Goal: Transaction & Acquisition: Purchase product/service

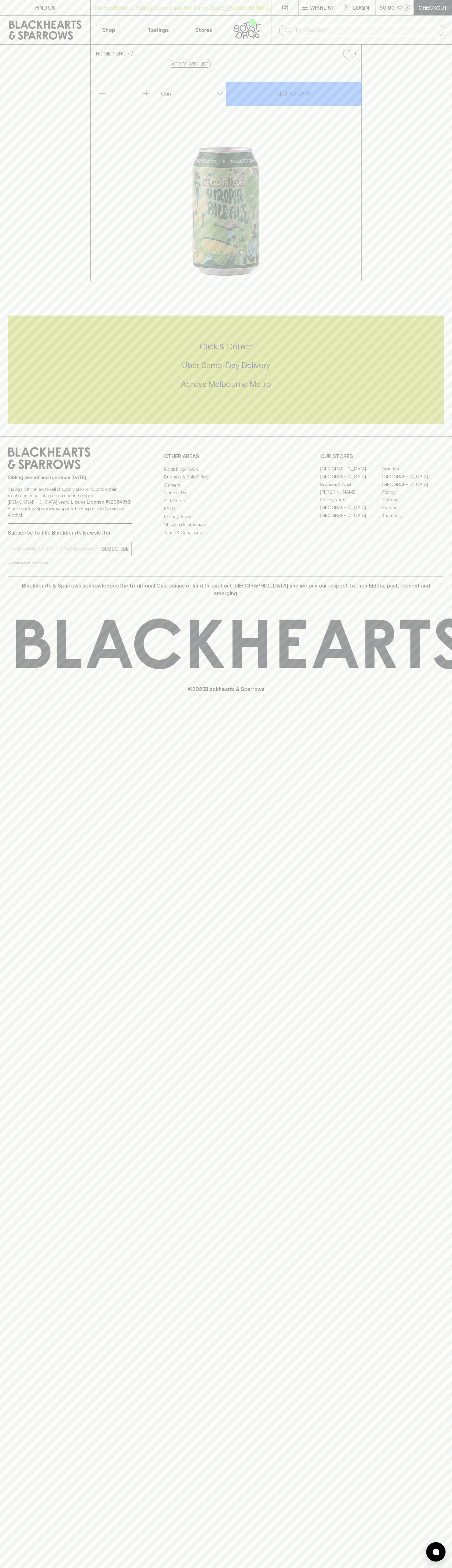
click at [329, 29] on input "text" at bounding box center [366, 30] width 144 height 10
click at [434, 14] on link "Checkout" at bounding box center [433, 7] width 38 height 15
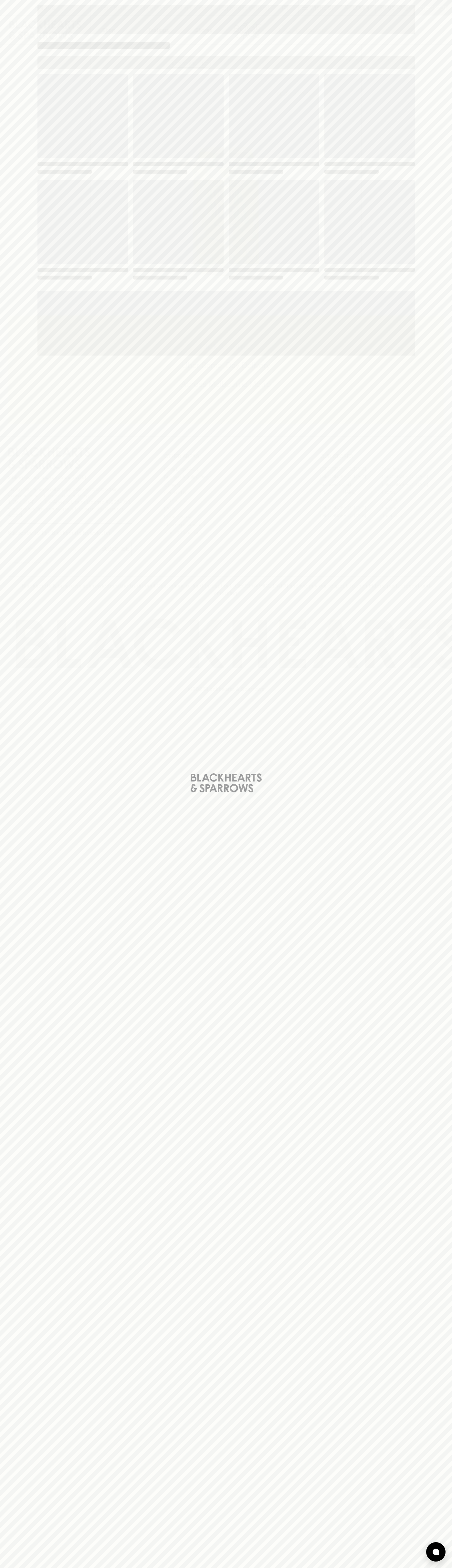
click at [252, 1567] on html "FIND US | No Bad Bottles | Sibling Owned and Run Since 2006 | No Bad Bottles | …" at bounding box center [226, 784] width 452 height 1568
click at [25, 152] on div "Loading" at bounding box center [226, 784] width 452 height 1568
